Goal: Book appointment/travel/reservation

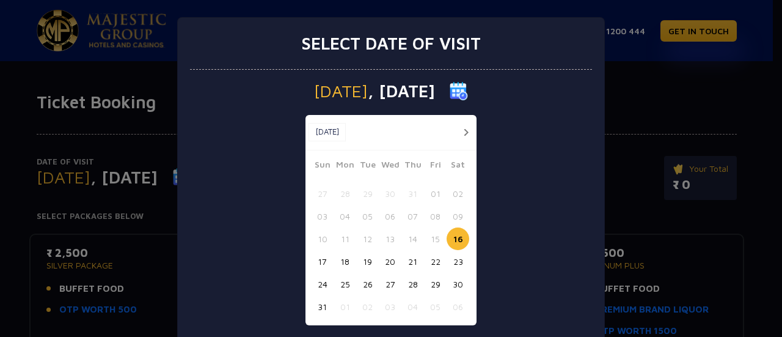
click at [454, 263] on button "23" at bounding box center [458, 261] width 23 height 23
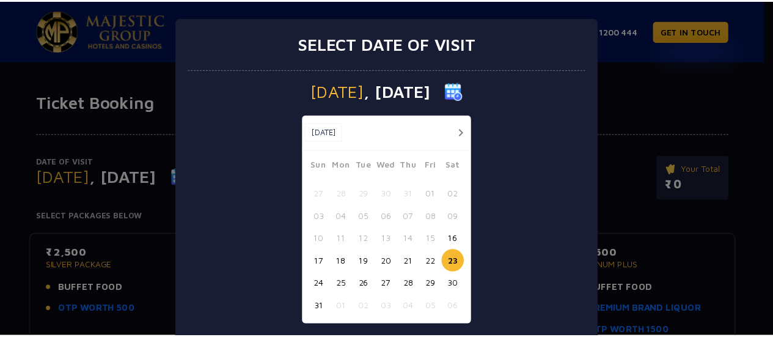
scroll to position [72, 0]
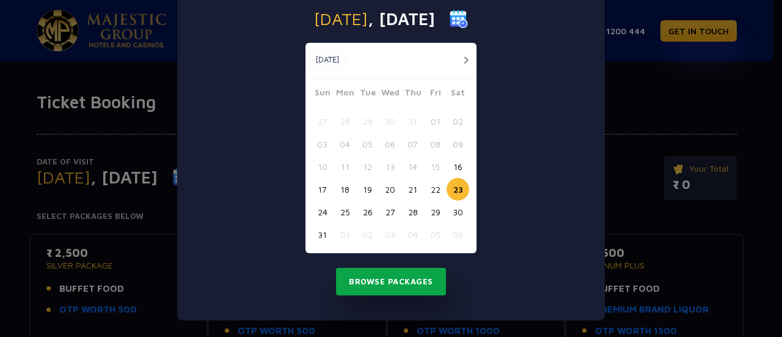
click at [401, 271] on button "Browse Packages" at bounding box center [391, 282] width 110 height 28
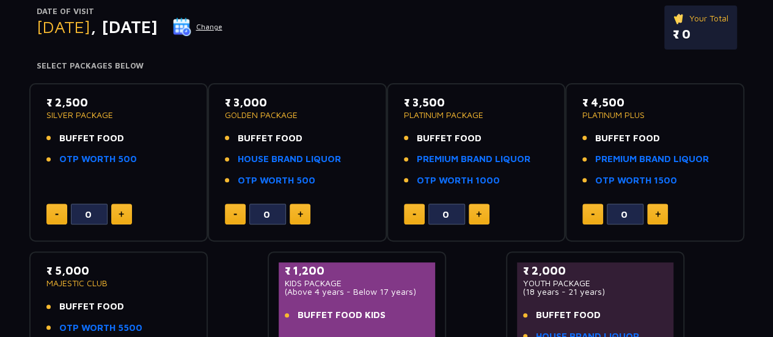
scroll to position [147, 0]
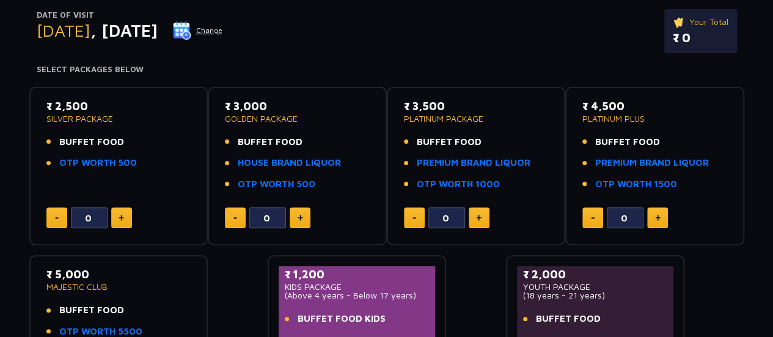
click at [119, 218] on img at bounding box center [121, 217] width 5 height 6
click at [126, 217] on button at bounding box center [121, 217] width 21 height 21
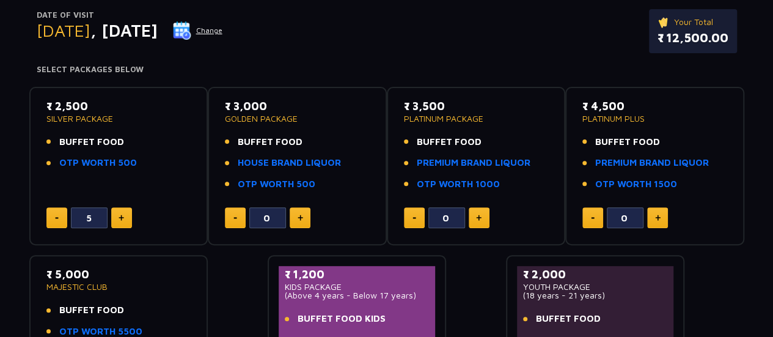
click at [126, 217] on button at bounding box center [121, 217] width 21 height 21
type input "6"
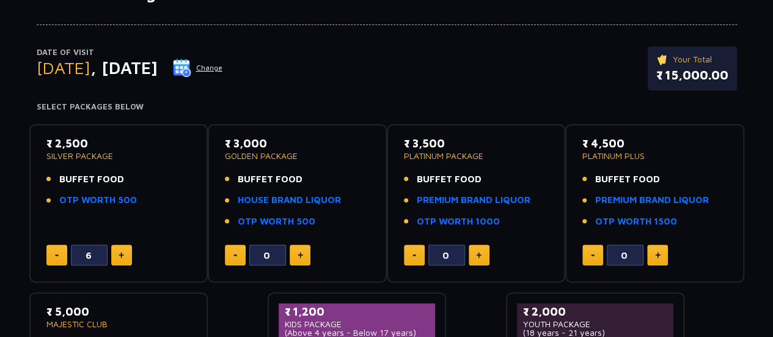
scroll to position [111, 0]
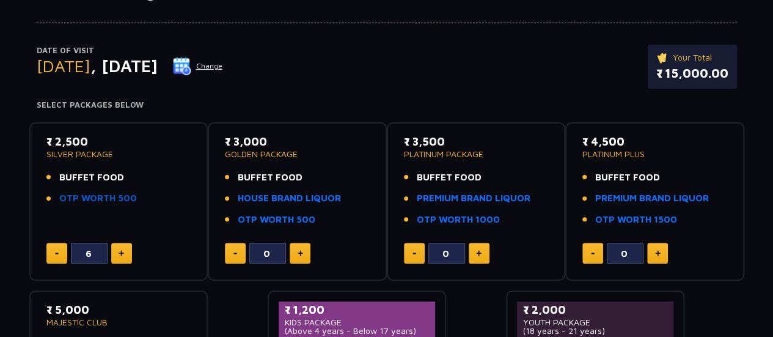
click at [102, 202] on link "OTP WORTH 500" at bounding box center [98, 198] width 78 height 14
